Goal: Transaction & Acquisition: Download file/media

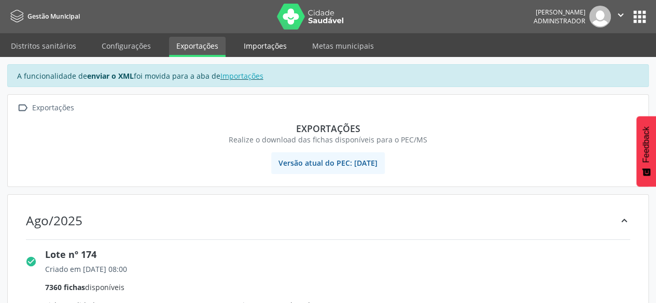
click at [241, 47] on link "Importações" at bounding box center [265, 46] width 58 height 18
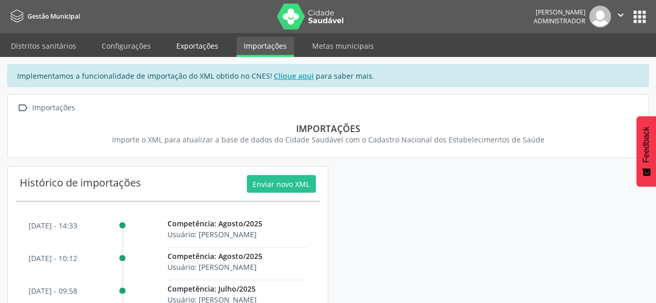
click at [214, 50] on link "Exportações" at bounding box center [197, 46] width 57 height 18
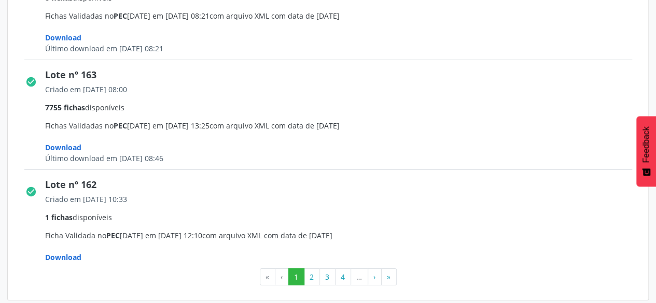
scroll to position [1684, 0]
click at [314, 275] on button "2" at bounding box center [312, 277] width 16 height 18
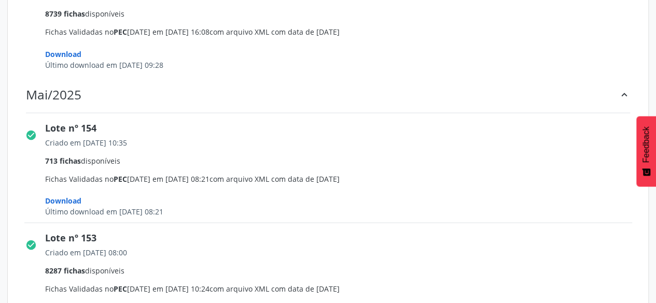
scroll to position [830, 0]
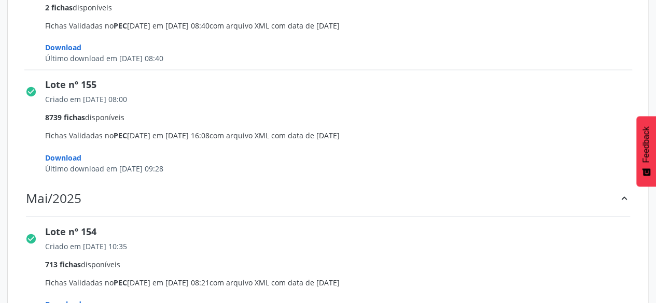
drag, startPoint x: 93, startPoint y: 79, endPoint x: 45, endPoint y: 77, distance: 48.3
copy div "Lote nº 155"
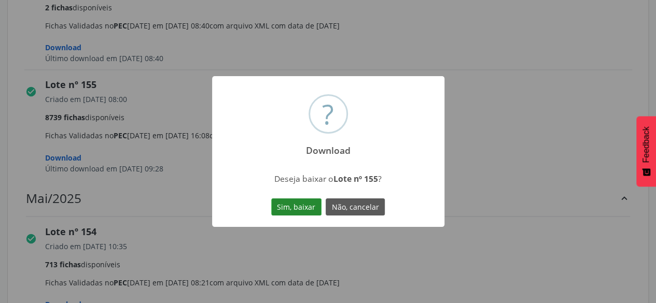
click at [293, 208] on button "Sim, baixar" at bounding box center [296, 208] width 50 height 18
